Goal: Task Accomplishment & Management: Complete application form

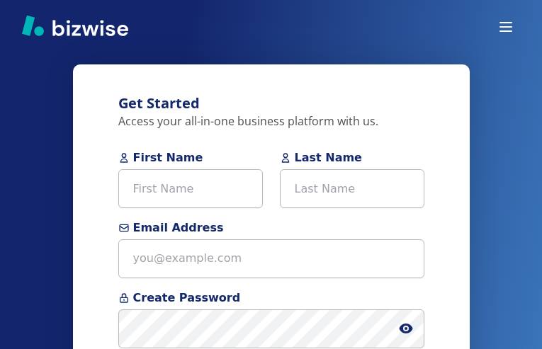
type input "dVznYapwIuSVmrQJ"
type input "OkPltdOYLpj"
type input "jburgess@sdc-tx.com"
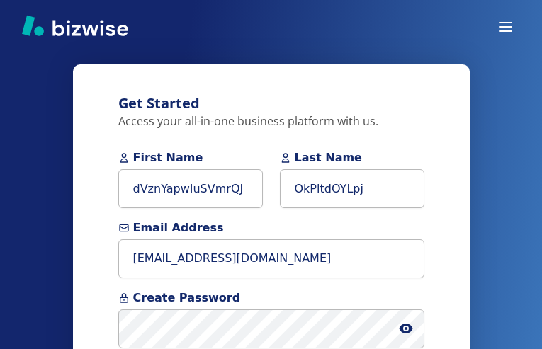
type input "(313) 710-5300"
